Goal: Information Seeking & Learning: Learn about a topic

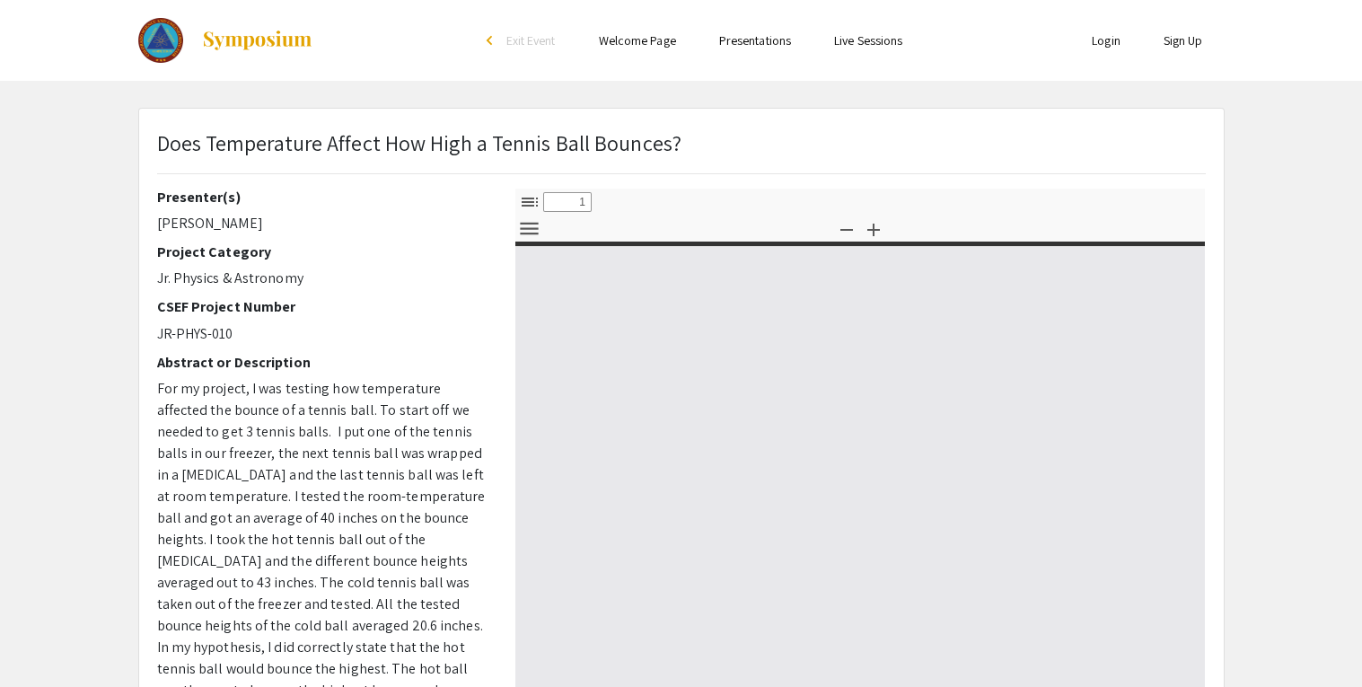
select select "custom"
type input "0"
select select "custom"
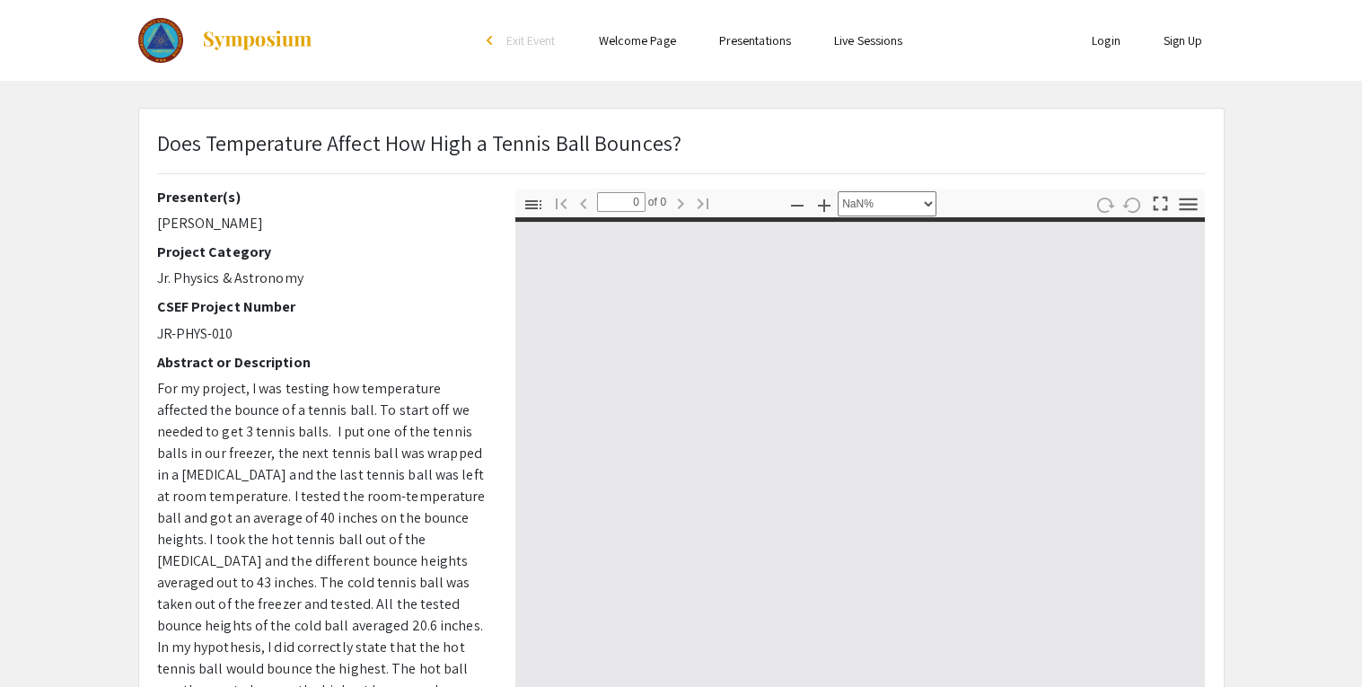
type input "1"
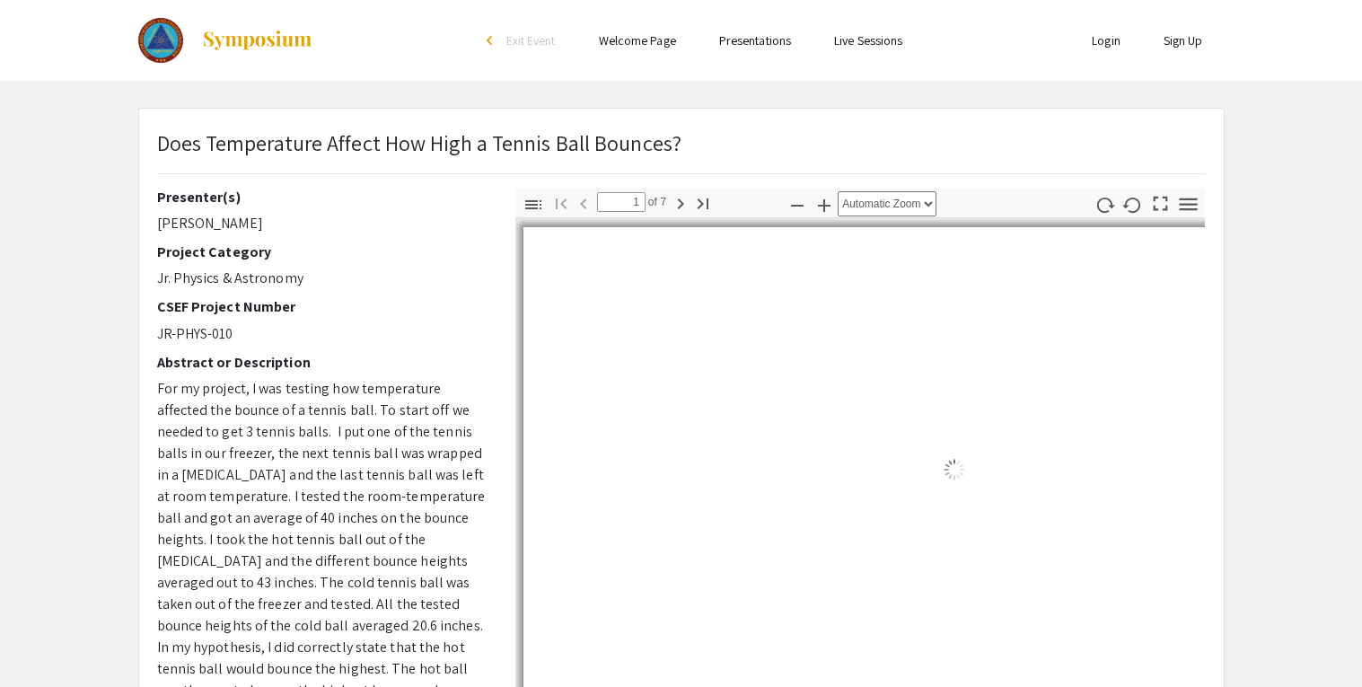
select select "auto"
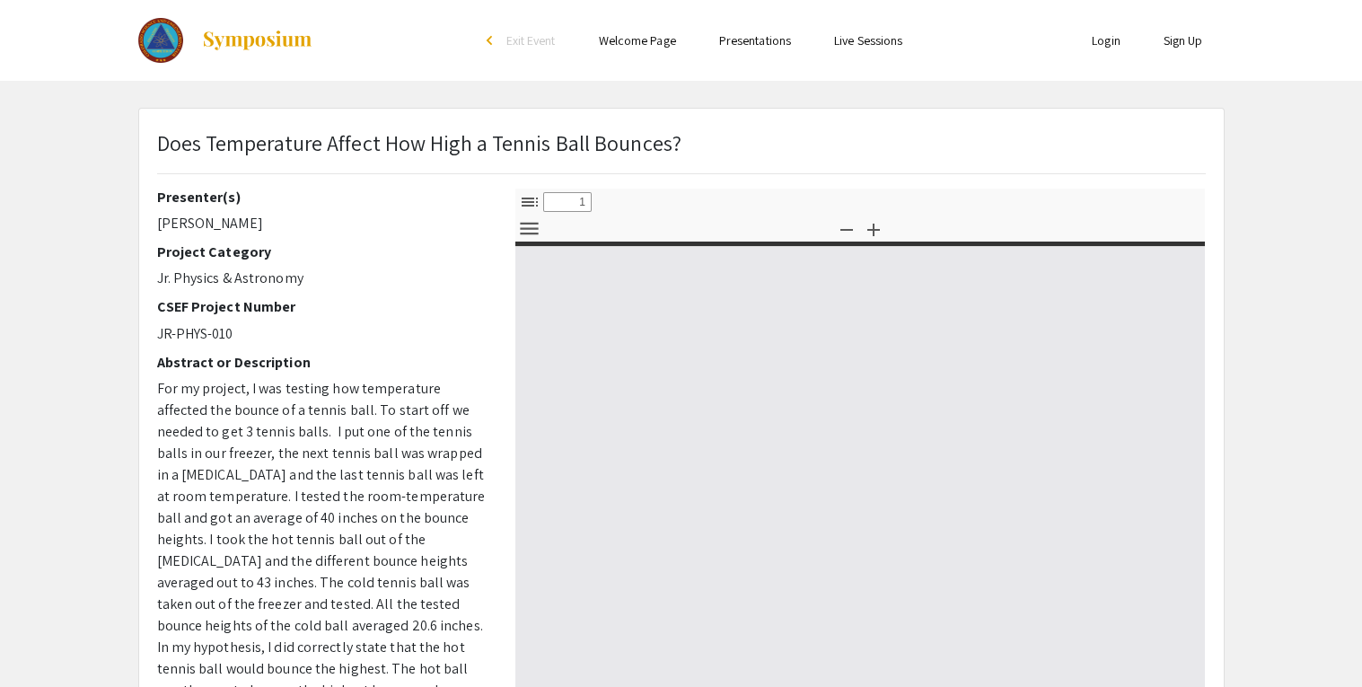
select select "custom"
type input "0"
select select "custom"
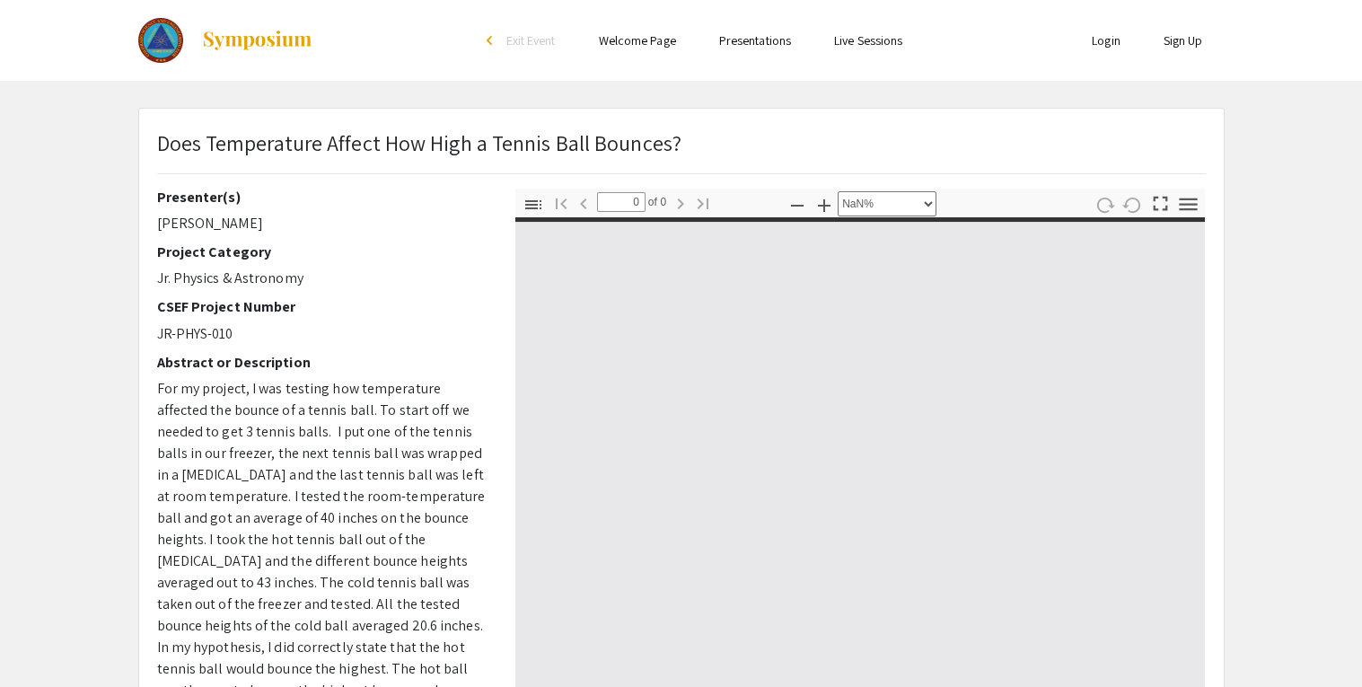
type input "1"
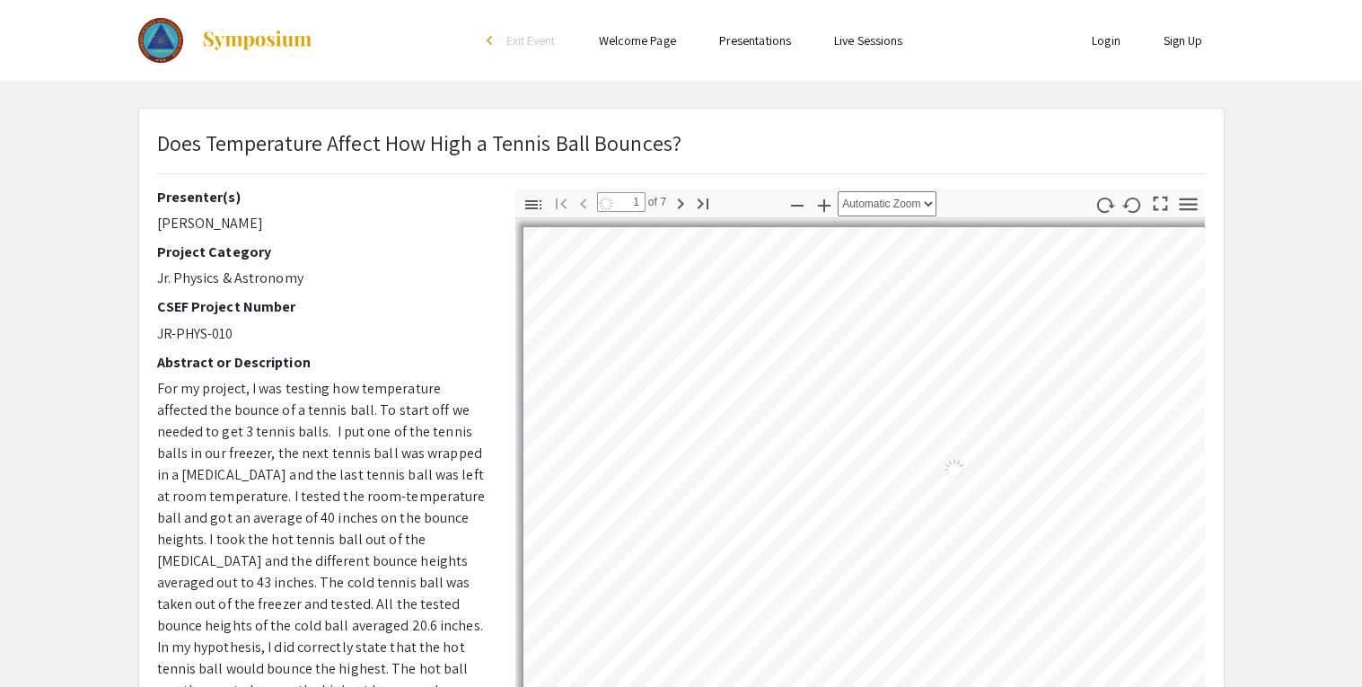
select select "auto"
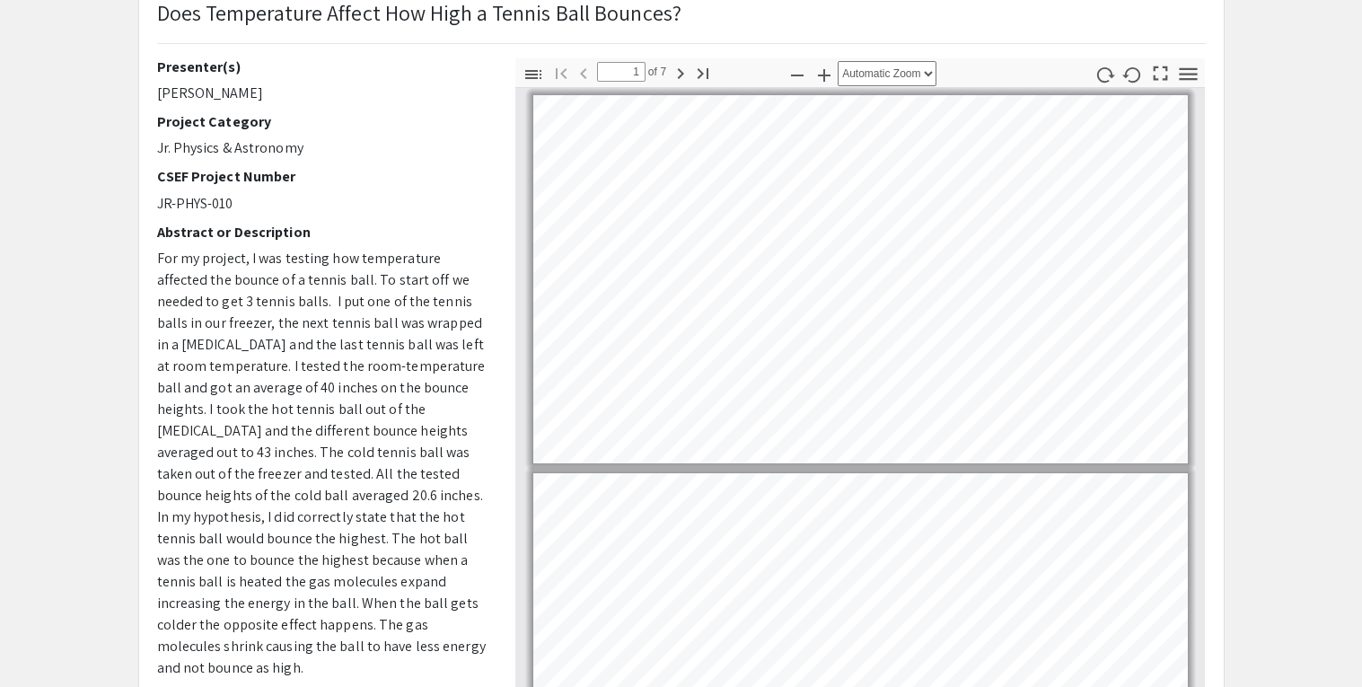
scroll to position [141, 0]
